Goal: Task Accomplishment & Management: Manage account settings

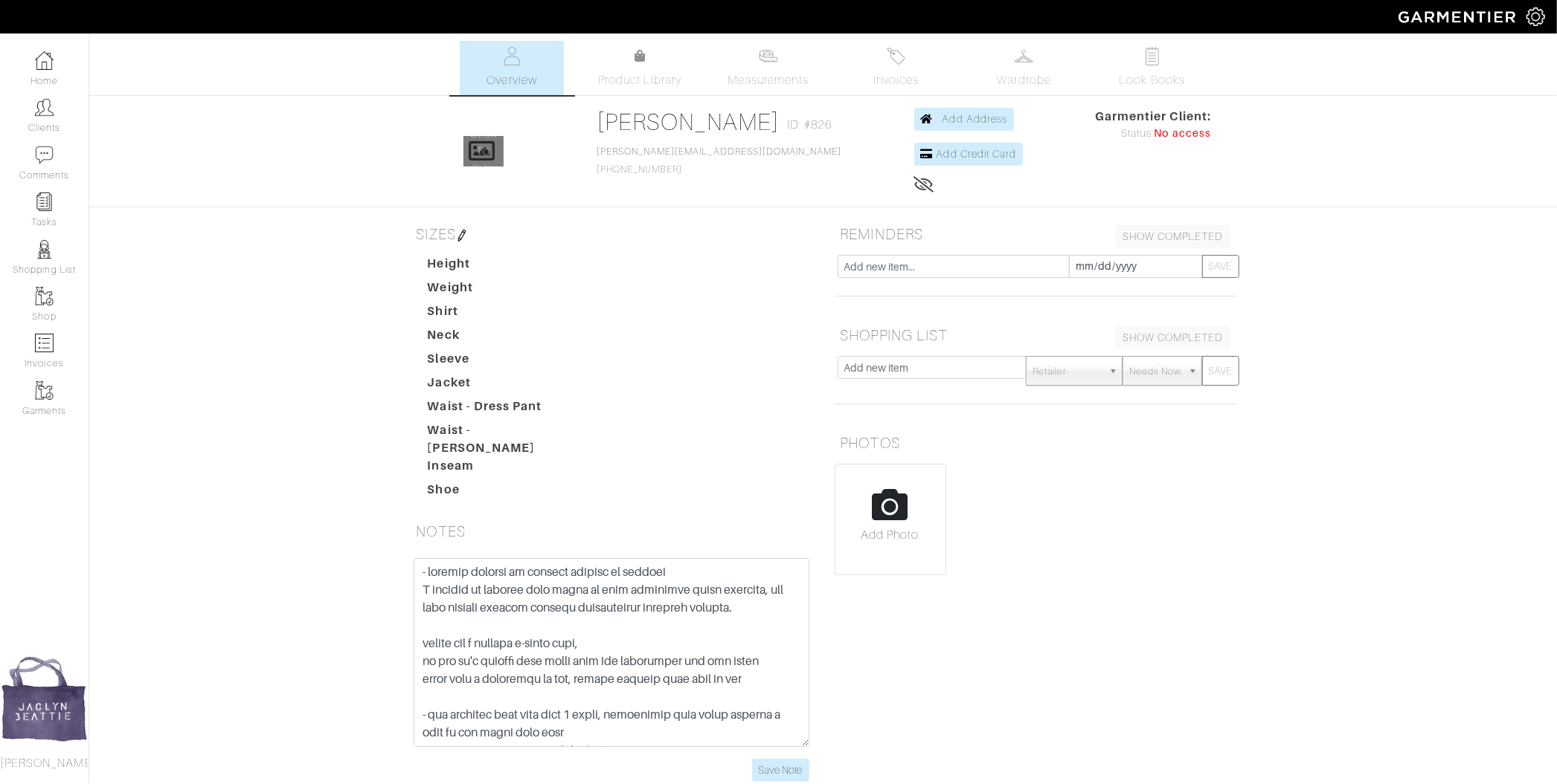
type input "C:\fakepath\Screenshot [DATE] 5.10.27 PM.png"
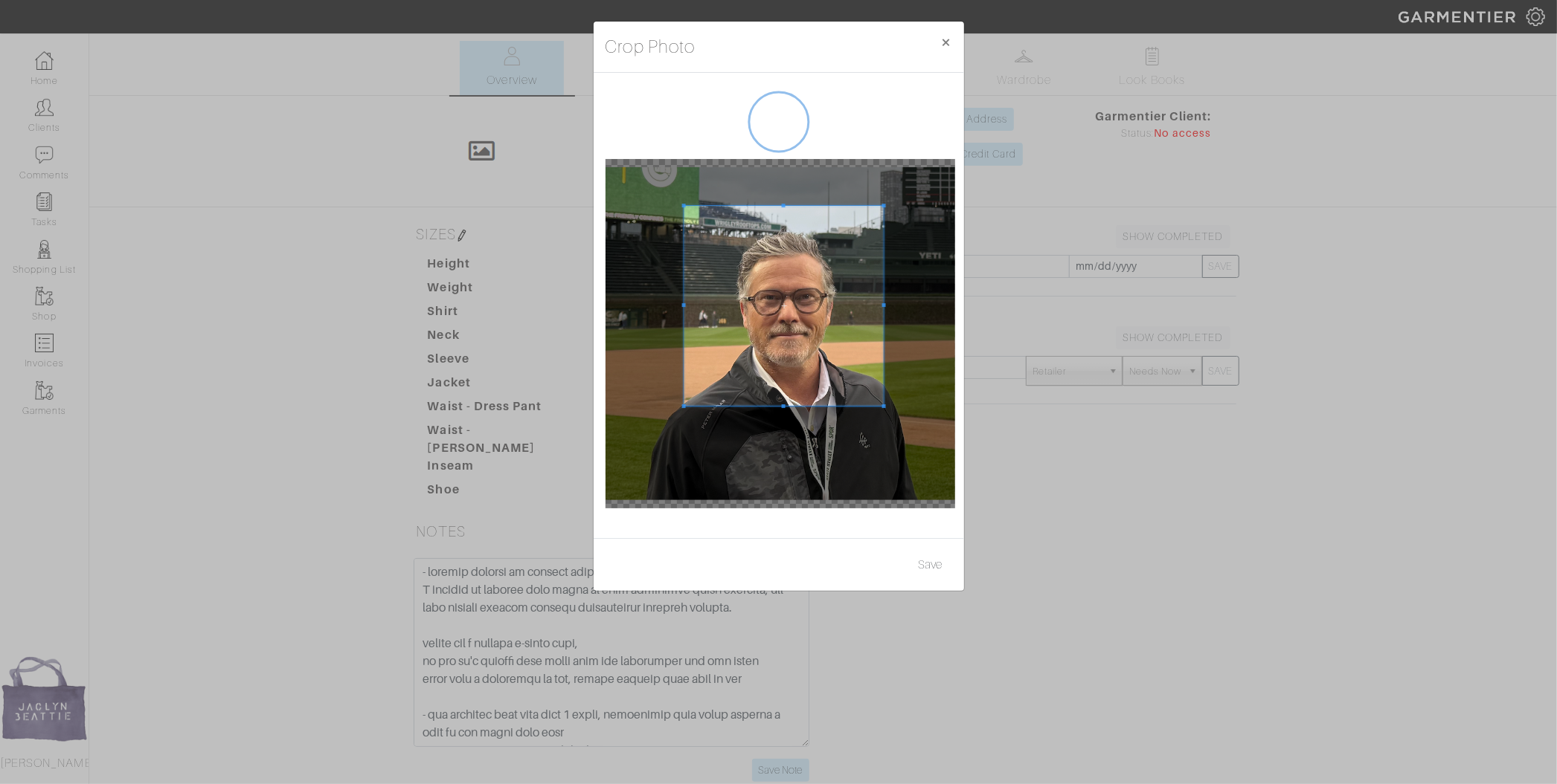
click at [816, 300] on span at bounding box center [783, 306] width 200 height 200
click at [927, 564] on button "Save" at bounding box center [931, 565] width 43 height 29
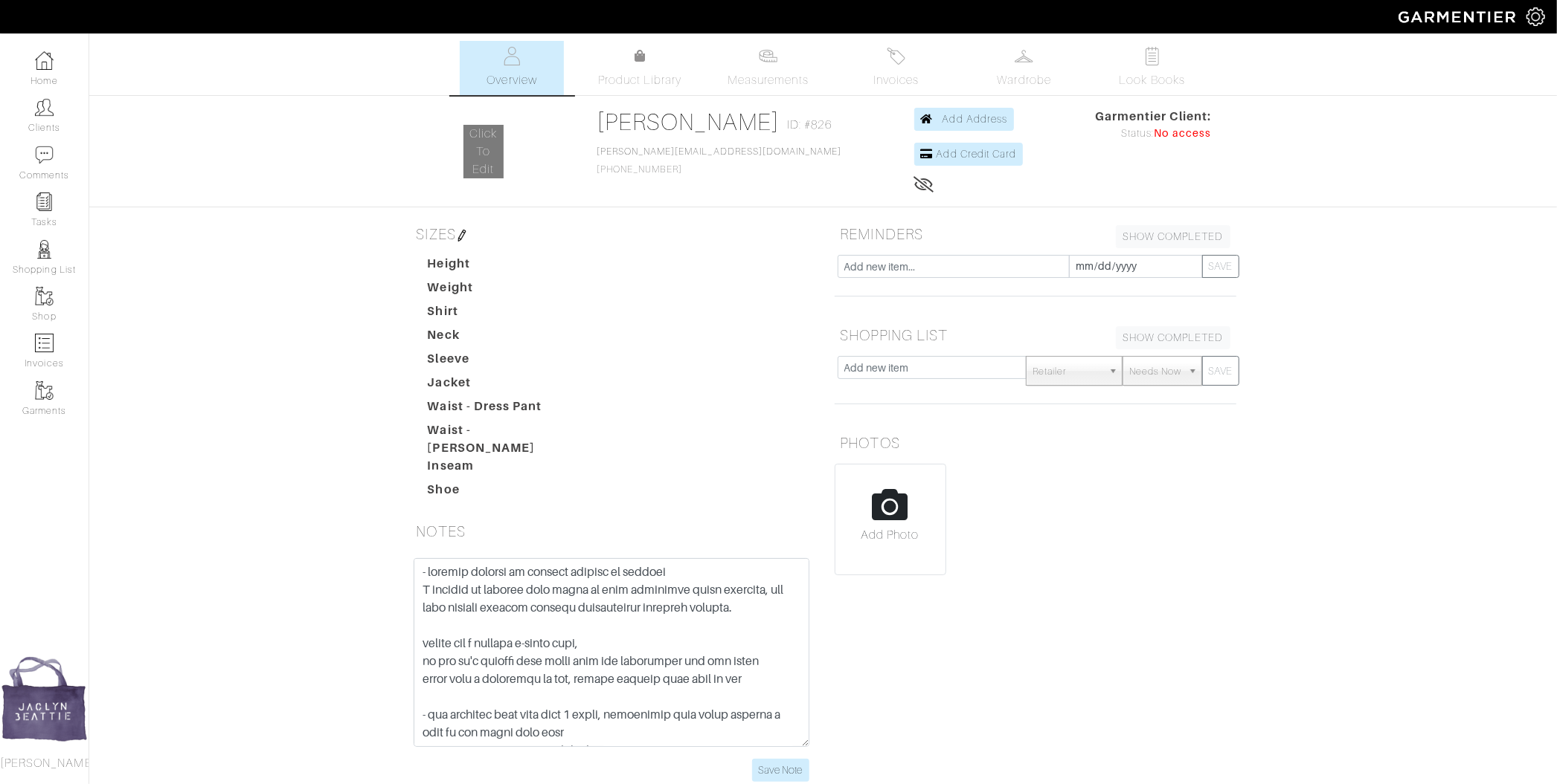
type input "C:\fakepath\Screenshot [DATE] 5.10.27 PM.png"
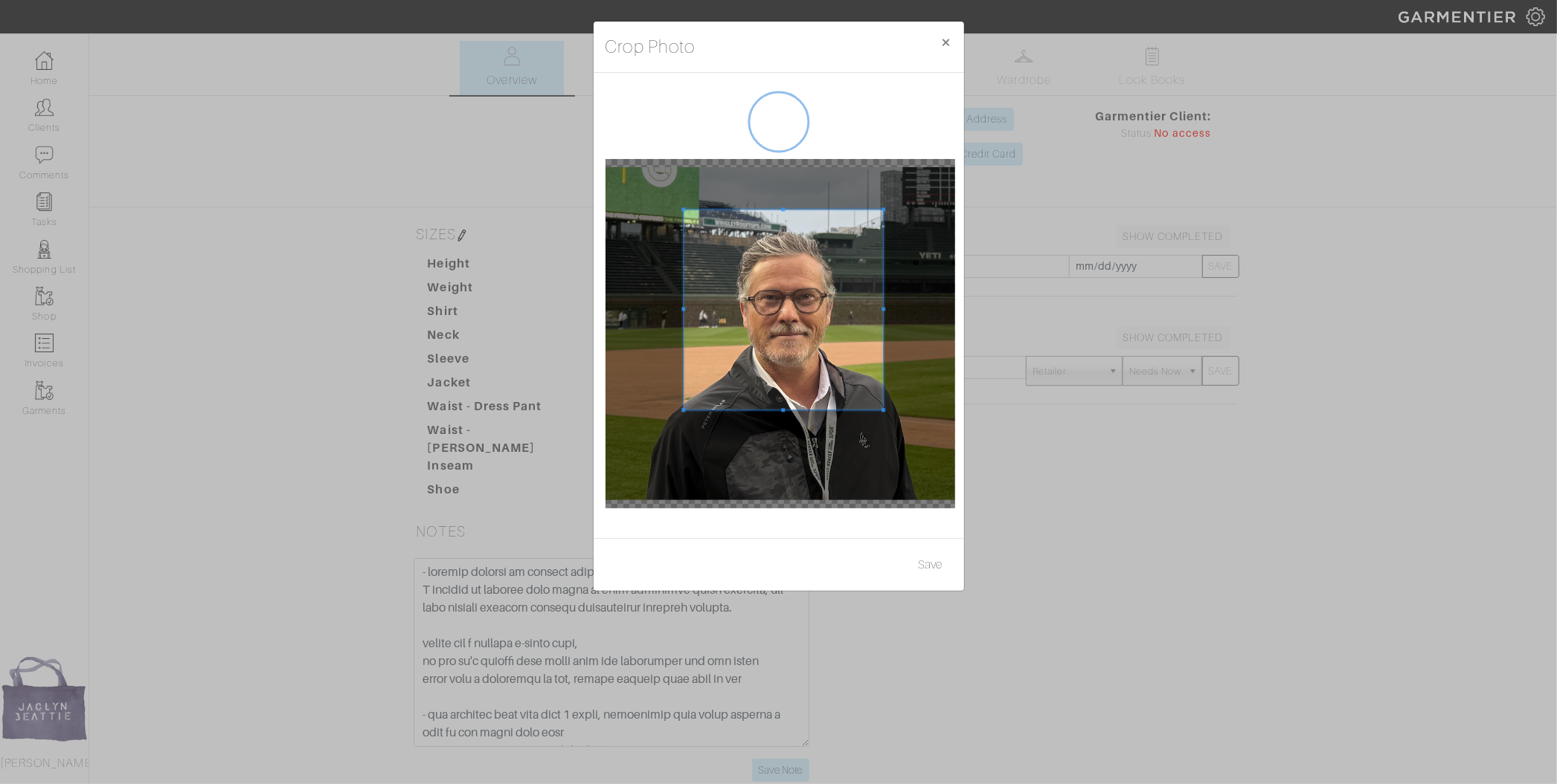
click at [807, 301] on span at bounding box center [783, 309] width 200 height 200
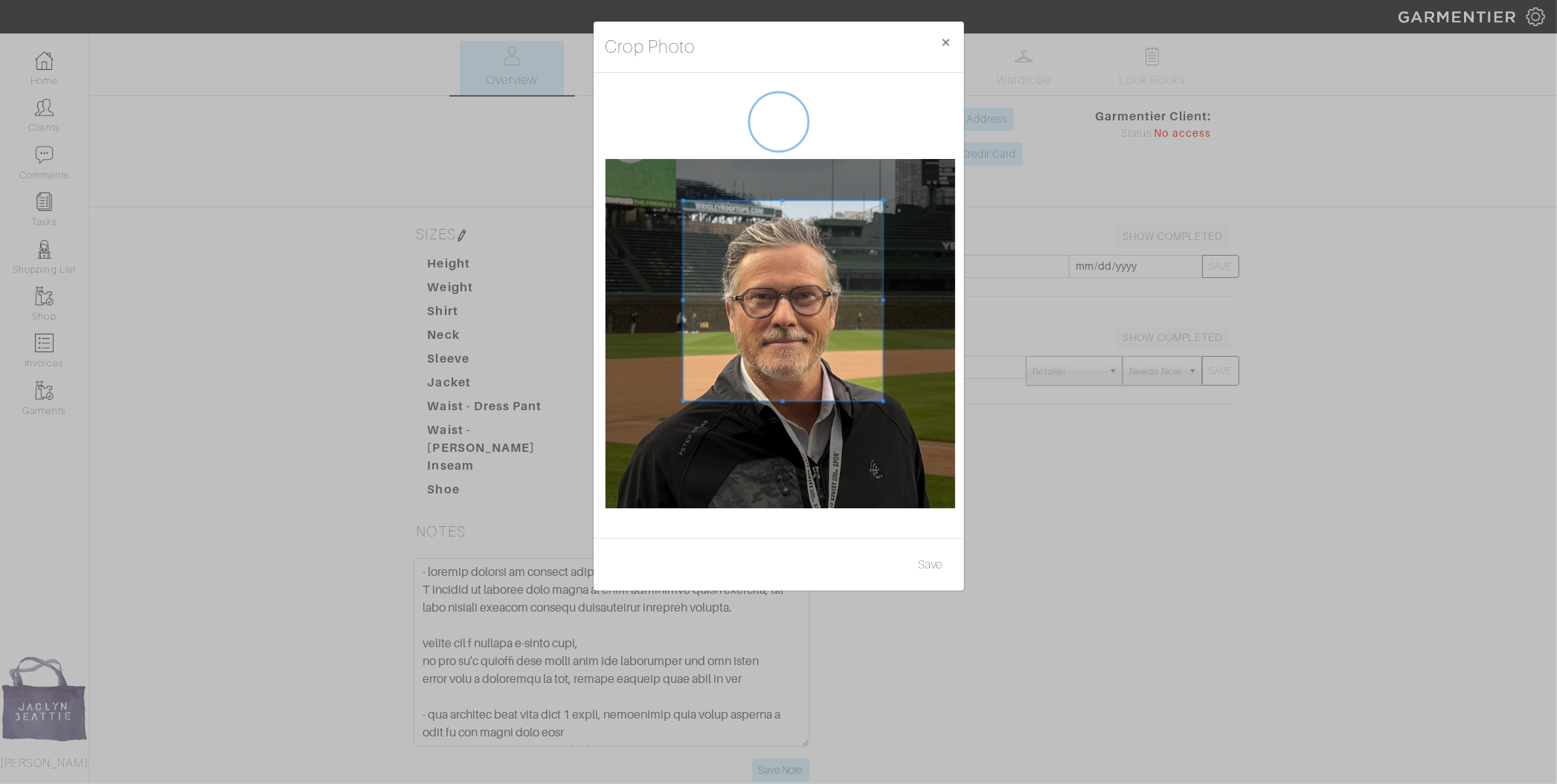
click at [806, 293] on span at bounding box center [783, 301] width 200 height 200
click at [930, 565] on button "Save" at bounding box center [931, 565] width 43 height 29
